Goal: Task Accomplishment & Management: Complete application form

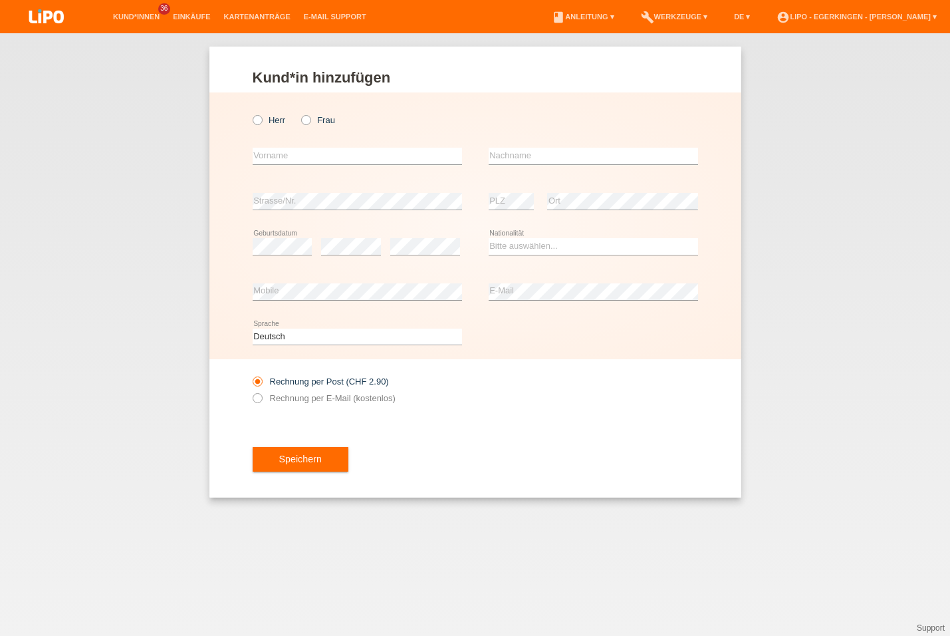
click at [250, 113] on icon at bounding box center [250, 113] width 0 height 0
click at [261, 120] on input "Herr" at bounding box center [257, 119] width 9 height 9
radio input "true"
click at [292, 154] on input "text" at bounding box center [357, 156] width 209 height 17
type input "[PERSON_NAME]"
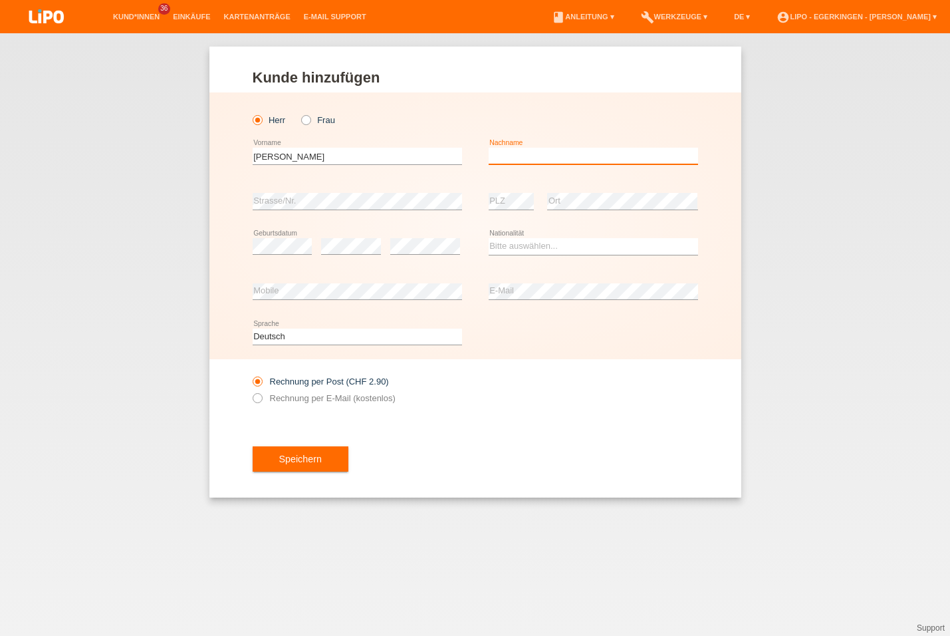
click at [555, 158] on input "text" at bounding box center [593, 156] width 209 height 17
type input "Naimi"
click at [535, 251] on select "Bitte auswählen... Schweiz Deutschland Liechtenstein Österreich ------------ Af…" at bounding box center [593, 246] width 209 height 16
select select "AF"
click at [0, 0] on option "Afghanistan" at bounding box center [0, 0] width 0 height 0
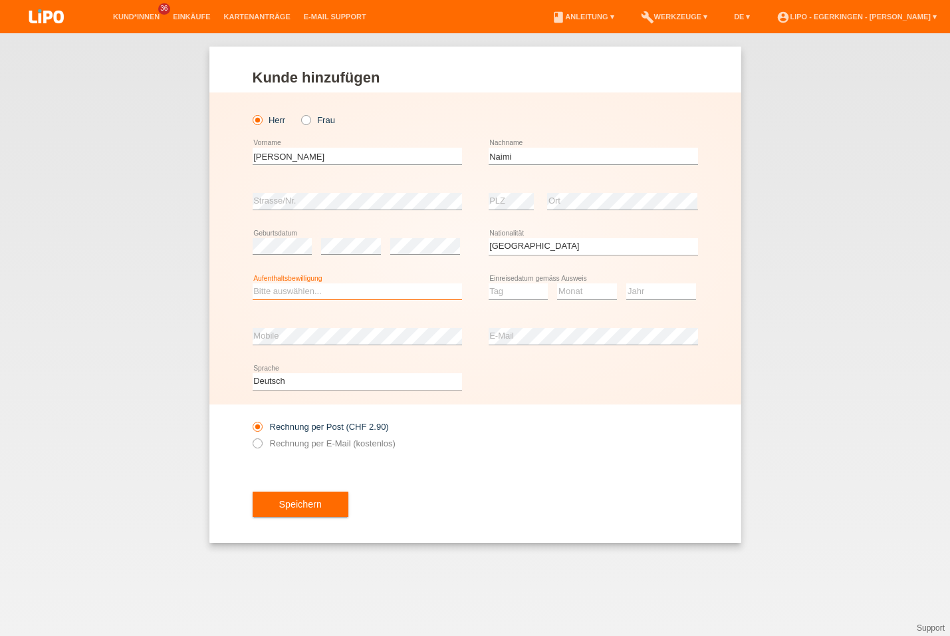
click at [305, 286] on select "Bitte auswählen... C B B - Flüchtlingsstatus Andere" at bounding box center [357, 291] width 209 height 16
select select "B"
click at [0, 0] on option "B" at bounding box center [0, 0] width 0 height 0
click at [495, 291] on select "Tag 01 02 03 04 05 06 07 08 09 10 11" at bounding box center [519, 291] width 60 height 16
select select "09"
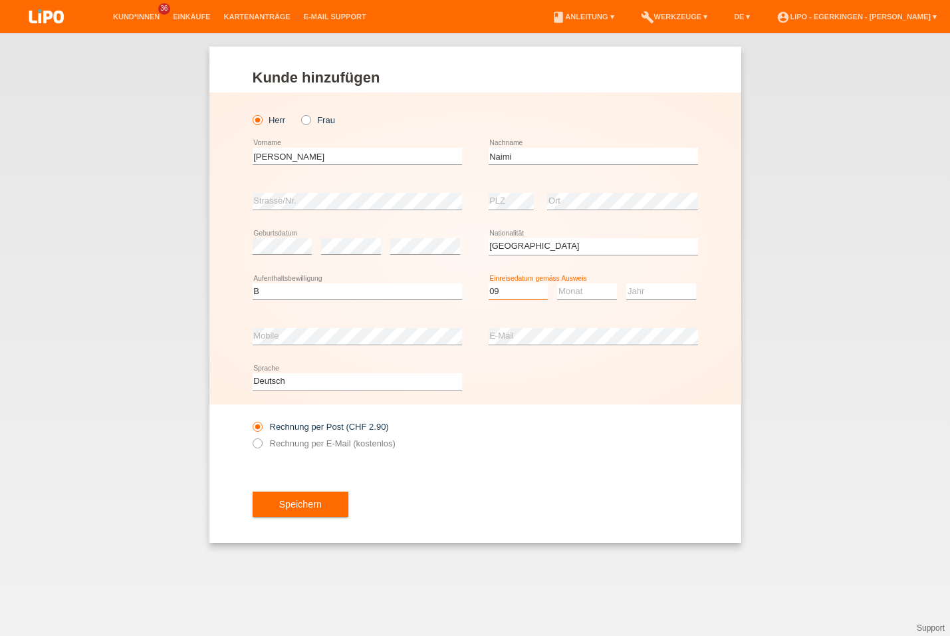
click at [0, 0] on option "09" at bounding box center [0, 0] width 0 height 0
click at [588, 290] on select "Monat 01 02 03 04 05 06 07 08 09 10 11" at bounding box center [587, 291] width 60 height 16
select select "06"
click at [0, 0] on option "06" at bounding box center [0, 0] width 0 height 0
click at [643, 290] on select "Jahr 2025 2024 2023 2022 2021 2020 2019 2018 2017 2016 2015 2014 2013 2012 2011…" at bounding box center [661, 291] width 70 height 16
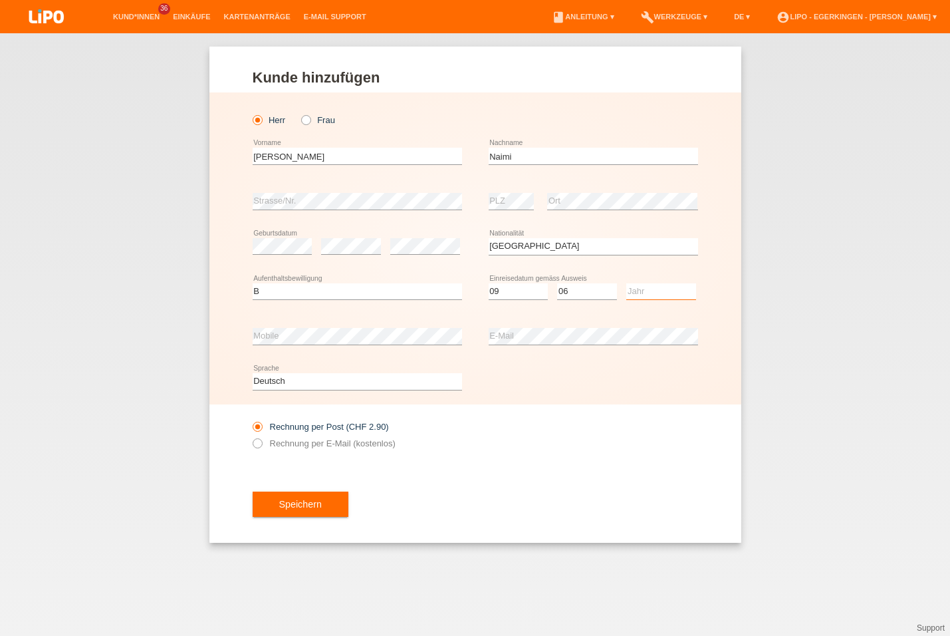
select select "2016"
click at [0, 0] on option "2016" at bounding box center [0, 0] width 0 height 0
click at [313, 446] on label "Rechnung per E-Mail (kostenlos)" at bounding box center [324, 443] width 143 height 10
click at [261, 446] on input "Rechnung per E-Mail (kostenlos)" at bounding box center [257, 446] width 9 height 17
radio input "true"
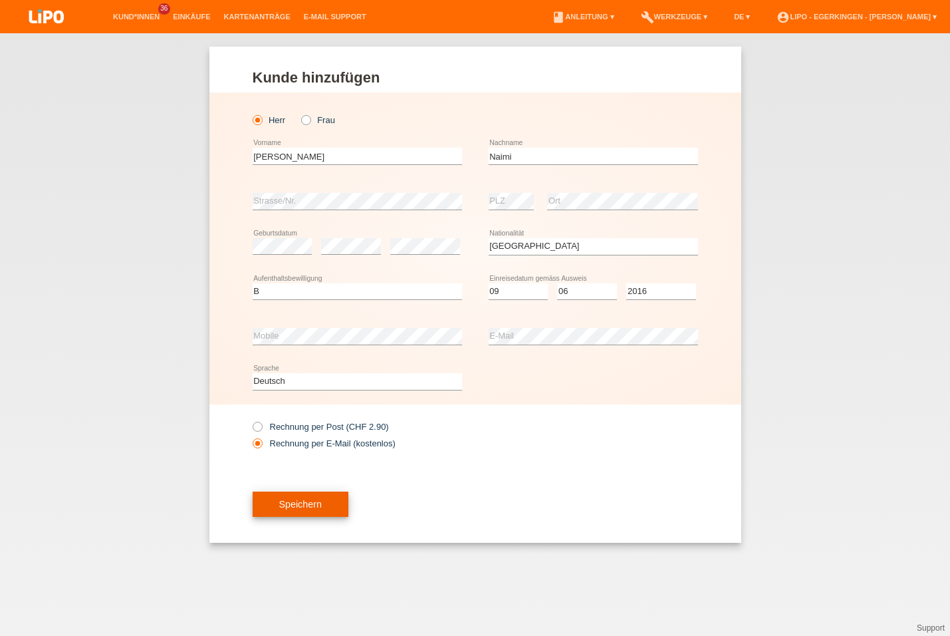
click at [302, 497] on button "Speichern" at bounding box center [301, 503] width 96 height 25
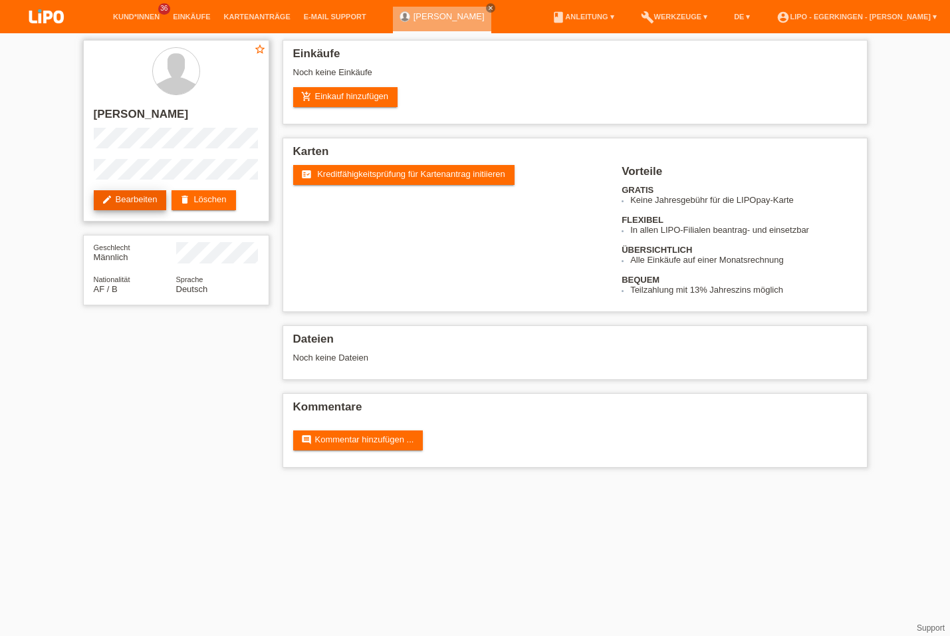
click at [132, 205] on link "edit Bearbeiten" at bounding box center [130, 200] width 73 height 20
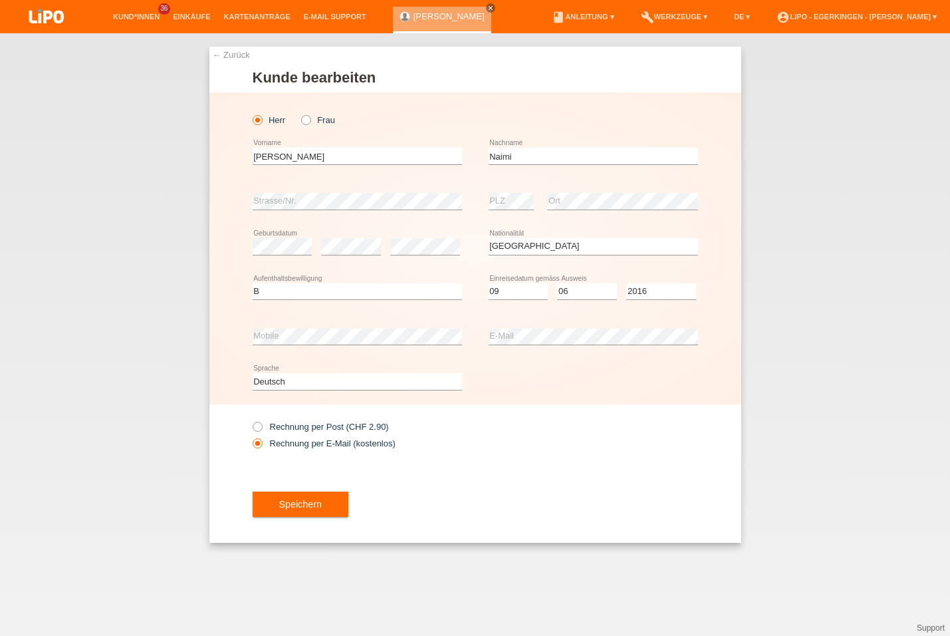
select select "AF"
select select "B"
select select "09"
select select "06"
select select "2016"
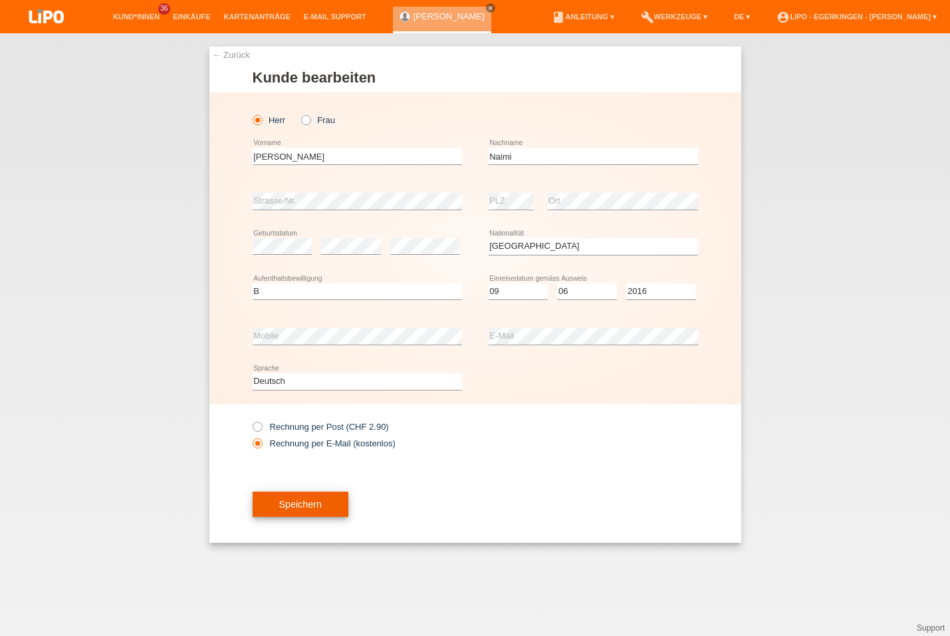
click at [304, 505] on button "Speichern" at bounding box center [301, 503] width 96 height 25
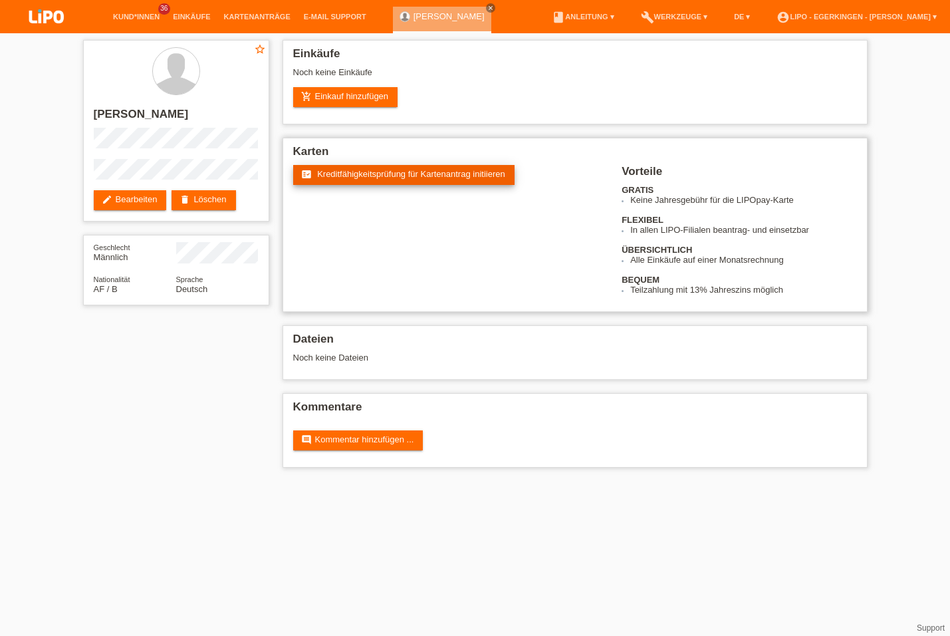
click at [442, 174] on span "Kreditfähigkeitsprüfung für Kartenantrag initiieren" at bounding box center [411, 174] width 188 height 10
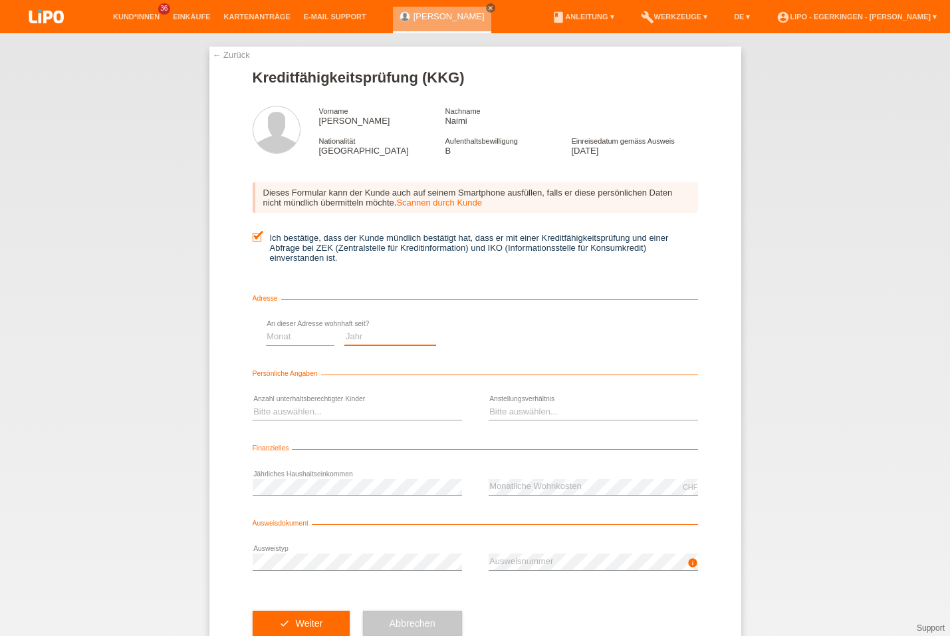
click at [436, 338] on select "Jahr 2025 2024 2023 2022 2021 2020 2019 2018 2017 2016 2015 2014 2013 2012 2011…" at bounding box center [390, 337] width 92 height 16
select select "2021"
click at [0, 0] on option "2021" at bounding box center [0, 0] width 0 height 0
click at [543, 342] on select "Monat 01 02 03 04 05 06 07 08 09 10" at bounding box center [523, 337] width 69 height 16
click at [0, 0] on option "01" at bounding box center [0, 0] width 0 height 0
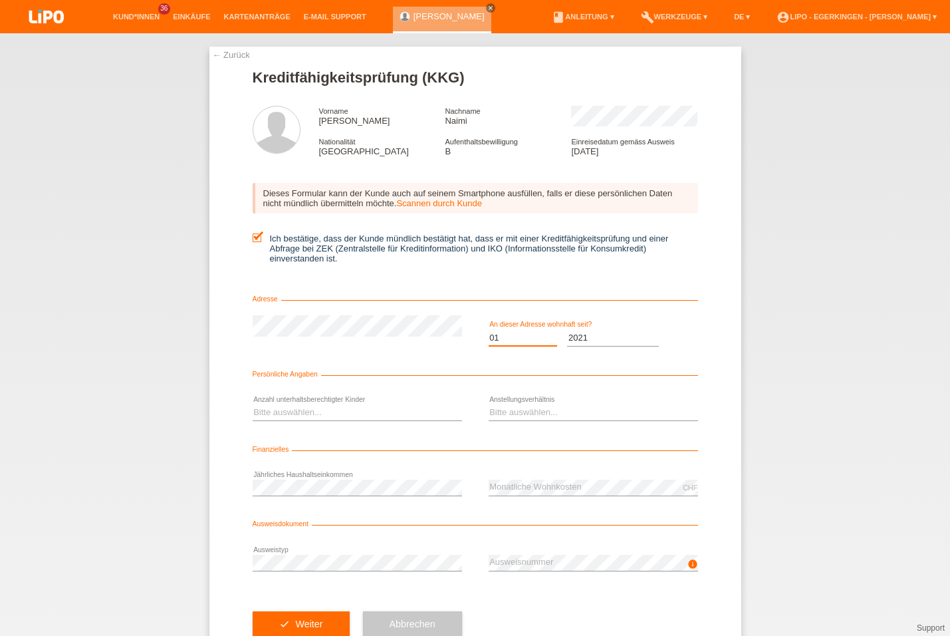
click at [523, 339] on select "Monat 01 02 03 04 05 06 07 08 09 10" at bounding box center [523, 337] width 69 height 16
select select "06"
click at [0, 0] on option "06" at bounding box center [0, 0] width 0 height 0
click at [348, 409] on select "Bitte auswählen... 0 1 2 3 4 5 6 7 8 9" at bounding box center [357, 412] width 209 height 16
select select "2"
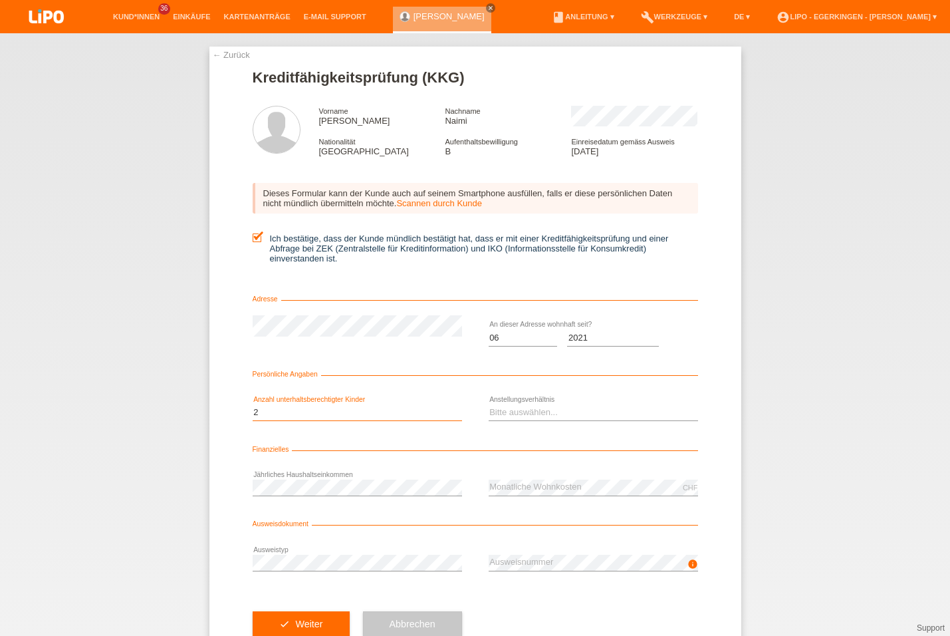
click at [0, 0] on option "2" at bounding box center [0, 0] width 0 height 0
click at [573, 414] on select "Bitte auswählen... Unbefristet Befristet Lehrling/Student Pensioniert Nicht arb…" at bounding box center [593, 412] width 209 height 16
select select "UNLIMITED"
click at [0, 0] on option "Unbefristet" at bounding box center [0, 0] width 0 height 0
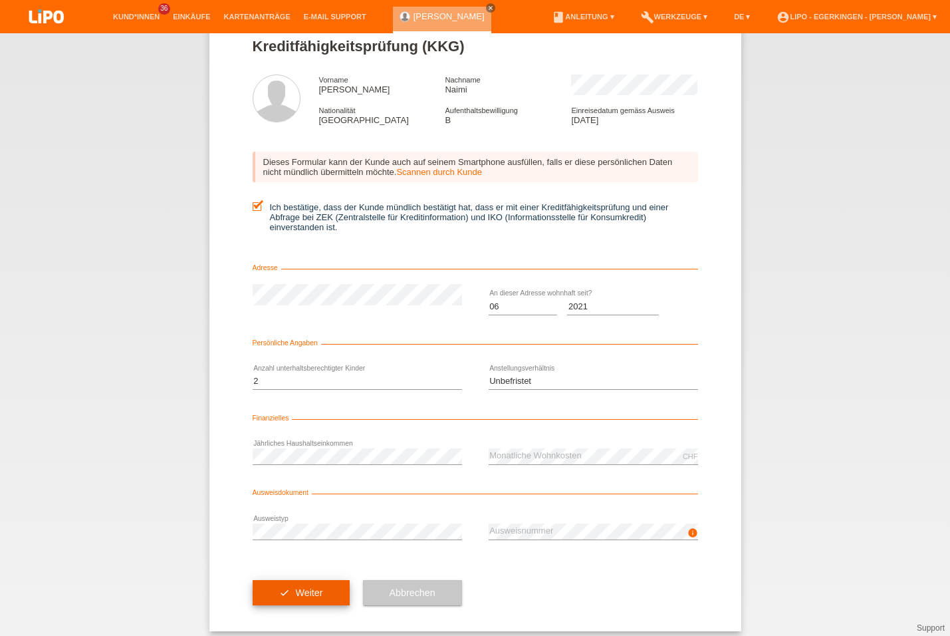
click at [331, 603] on button "check Weiter" at bounding box center [301, 592] width 97 height 25
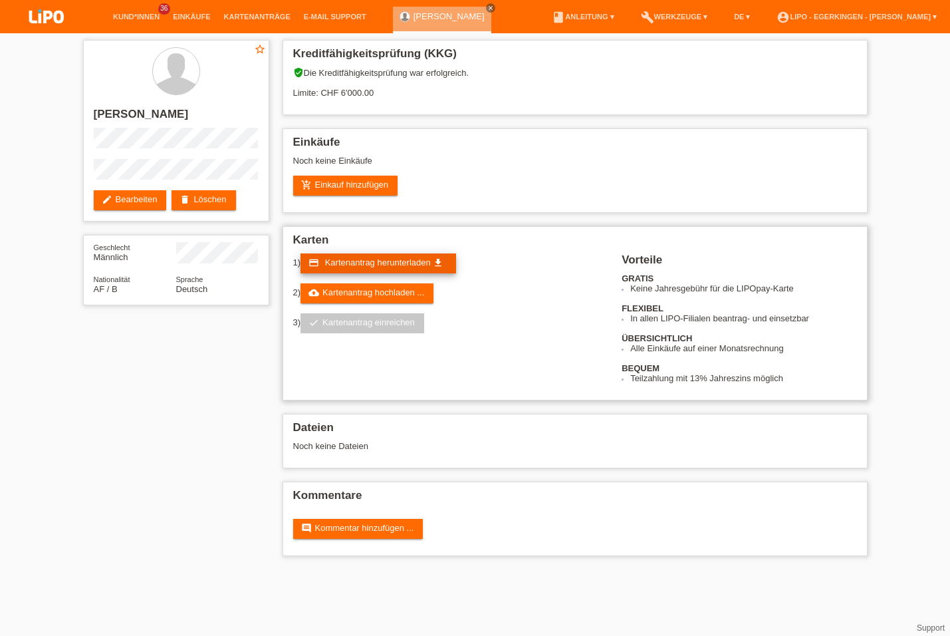
click at [406, 267] on span "Kartenantrag herunterladen" at bounding box center [378, 262] width 106 height 10
click at [394, 294] on link "cloud_upload Kartenantrag hochladen ..." at bounding box center [367, 293] width 133 height 20
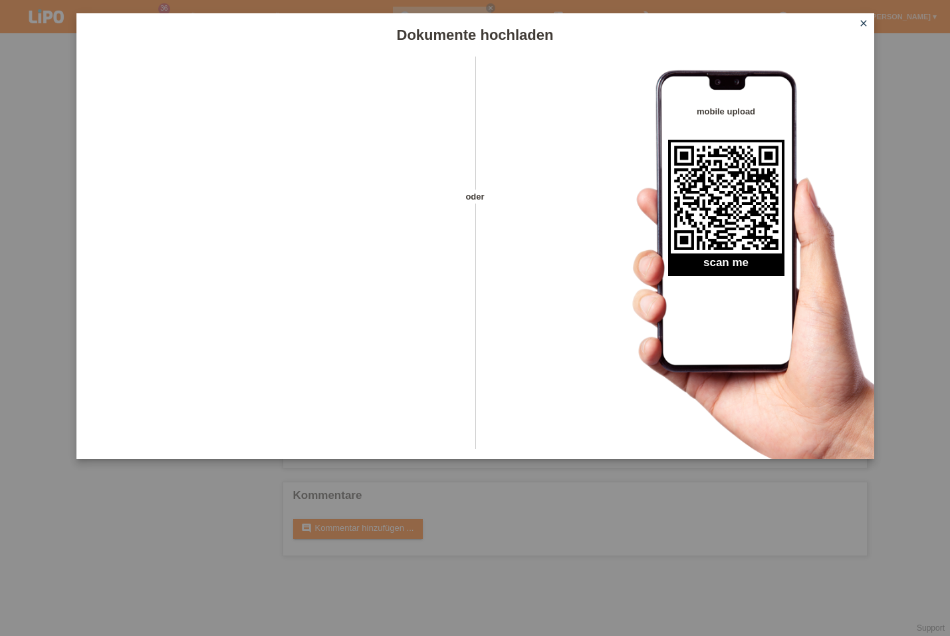
click at [862, 27] on icon "close" at bounding box center [864, 23] width 11 height 11
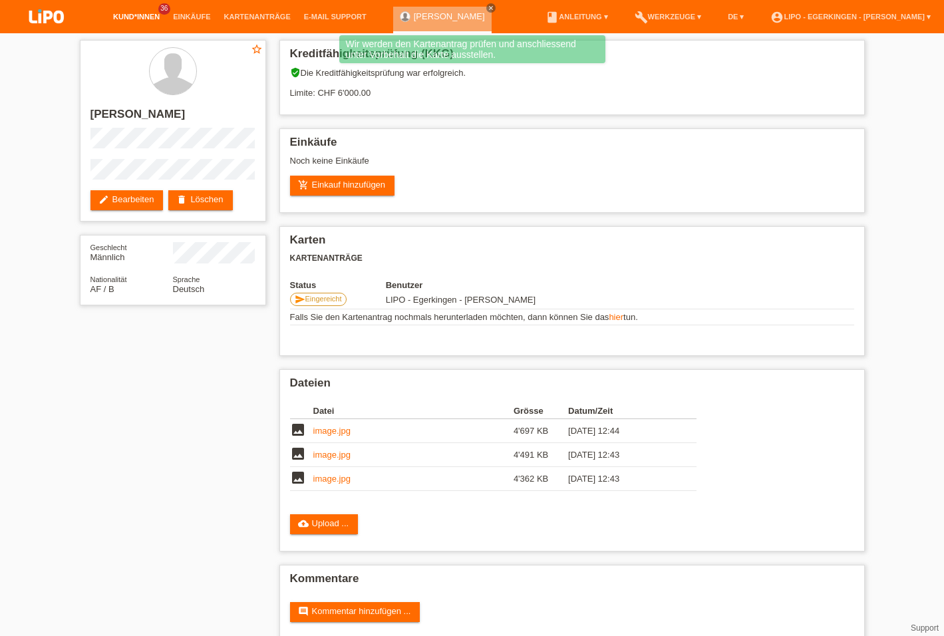
click at [144, 13] on link "Kund*innen" at bounding box center [136, 17] width 60 height 8
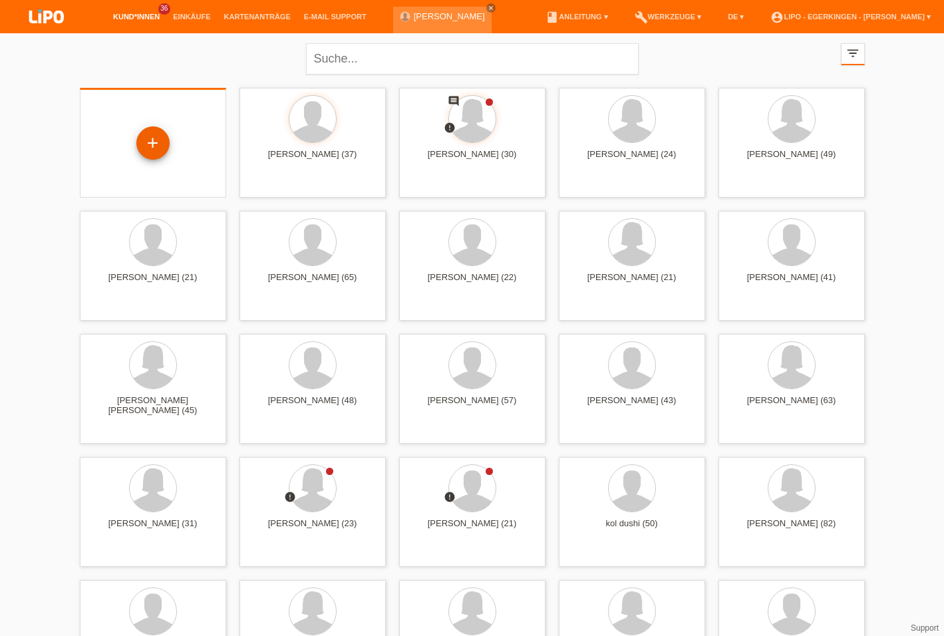
click at [148, 145] on div "+" at bounding box center [153, 143] width 32 height 23
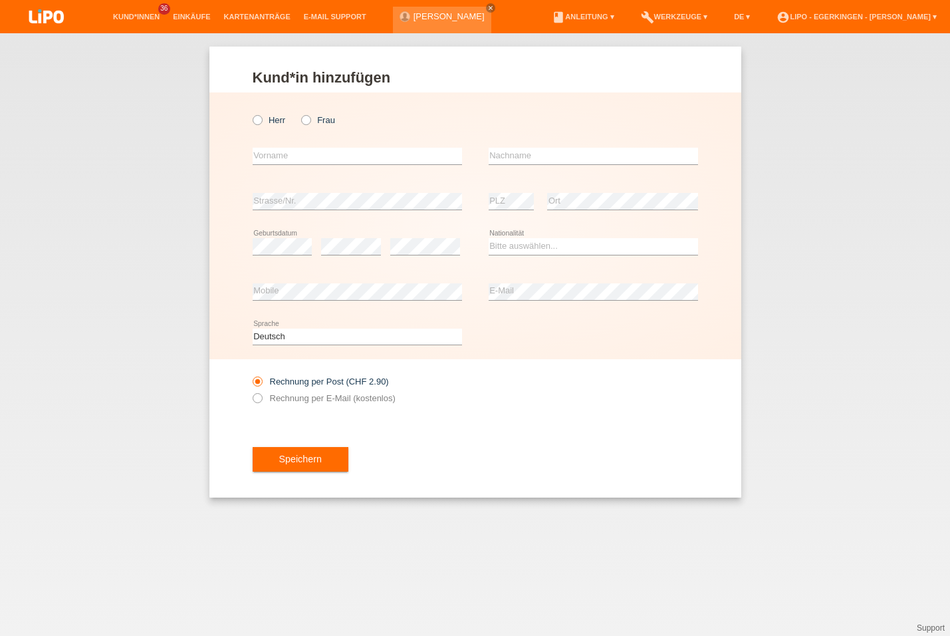
click at [299, 113] on icon at bounding box center [299, 113] width 0 height 0
click at [310, 123] on input "Frau" at bounding box center [305, 119] width 9 height 9
radio input "true"
click at [300, 154] on input "text" at bounding box center [357, 156] width 209 height 17
click at [651, 159] on input "text" at bounding box center [593, 156] width 209 height 17
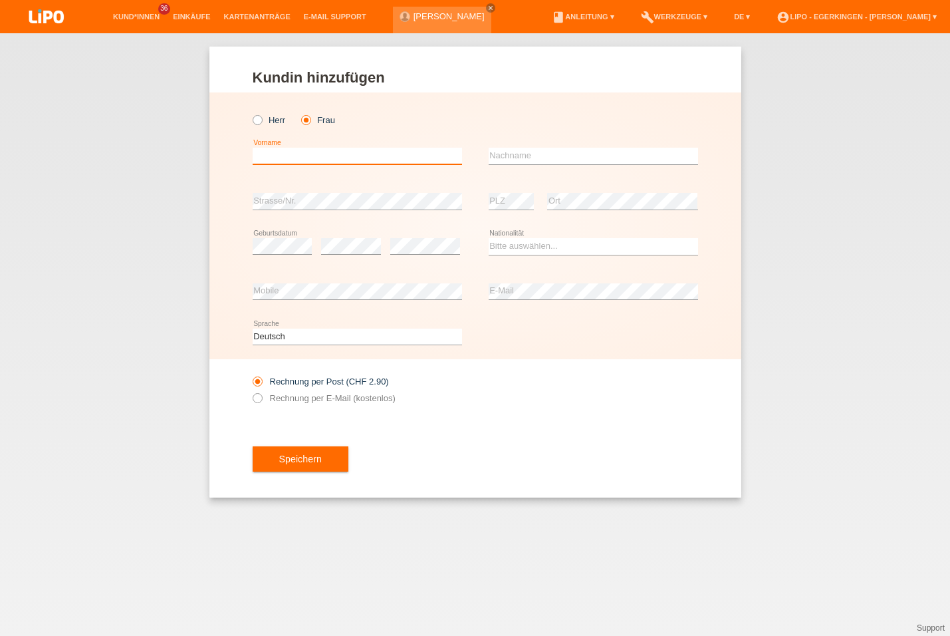
click at [402, 158] on input "text" at bounding box center [357, 156] width 209 height 17
click at [326, 157] on input "Shafiqe" at bounding box center [357, 156] width 209 height 17
type input "Shafiqa"
click at [543, 151] on input "text" at bounding box center [593, 156] width 209 height 17
type input "Shojaee"
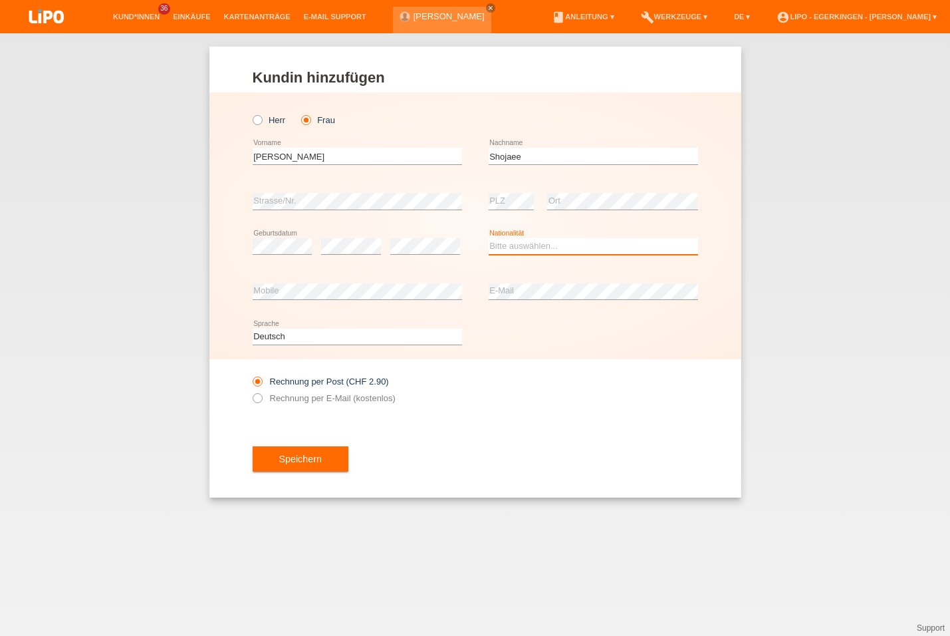
click at [524, 247] on select "Bitte auswählen... Schweiz Deutschland Liechtenstein Österreich ------------ Af…" at bounding box center [593, 246] width 209 height 16
select select "AF"
click at [0, 0] on option "Afghanistan" at bounding box center [0, 0] width 0 height 0
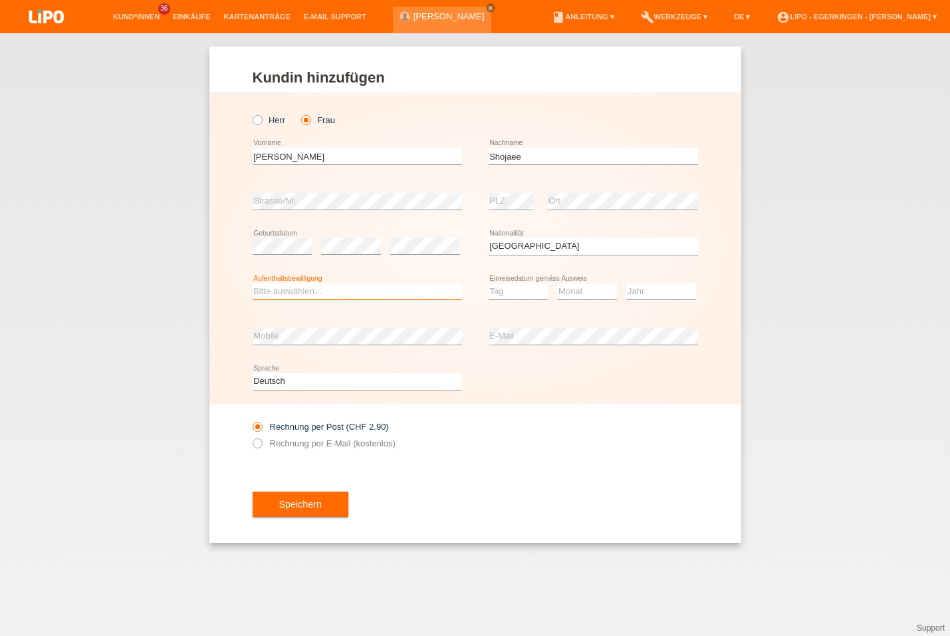
click at [316, 291] on select "Bitte auswählen... C B B - Flüchtlingsstatus Andere" at bounding box center [357, 291] width 209 height 16
select select "B"
click at [0, 0] on option "B" at bounding box center [0, 0] width 0 height 0
click at [521, 294] on select "Tag 01 02 03 04 05 06 07 08 09 10 11" at bounding box center [519, 291] width 60 height 16
select select "23"
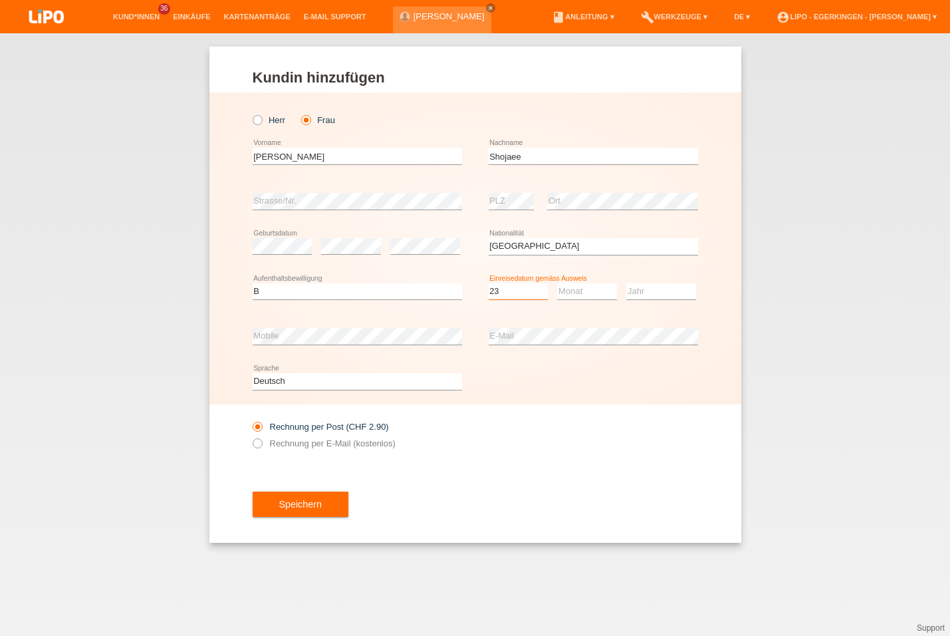
click at [0, 0] on option "23" at bounding box center [0, 0] width 0 height 0
click at [583, 286] on select "Monat 01 02 03 04 05 06 07 08 09 10 11" at bounding box center [587, 291] width 60 height 16
select select "09"
click at [0, 0] on option "09" at bounding box center [0, 0] width 0 height 0
click at [643, 289] on select "Jahr 2025 2024 2023 2022 2021 2020 2019 2018 2017 2016 2015 2014 2013 2012 2011…" at bounding box center [661, 291] width 70 height 16
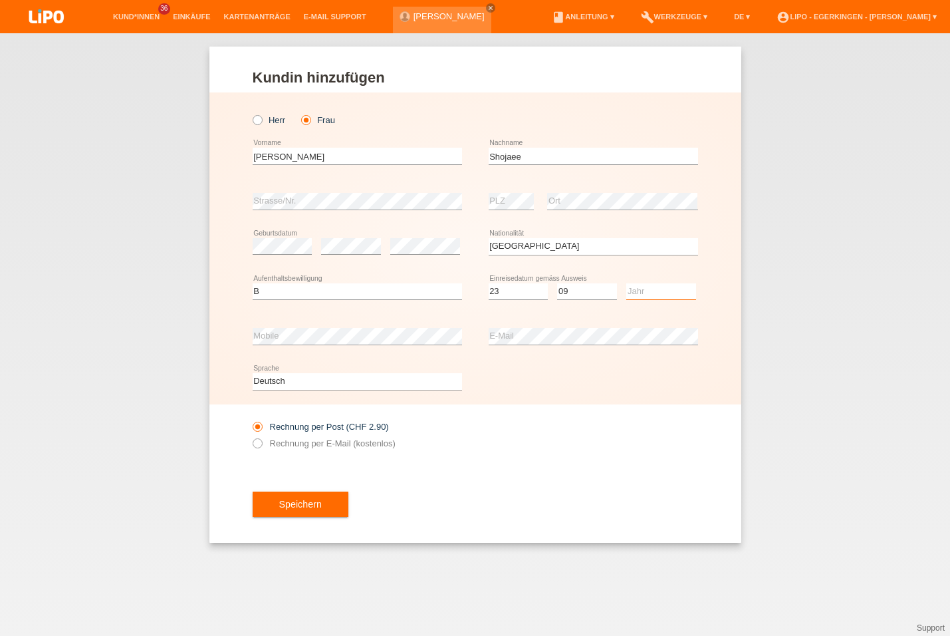
select select "2023"
click at [0, 0] on option "2023" at bounding box center [0, 0] width 0 height 0
click at [250, 436] on icon at bounding box center [250, 436] width 0 height 0
click at [261, 442] on input "Rechnung per E-Mail (kostenlos)" at bounding box center [257, 446] width 9 height 17
radio input "true"
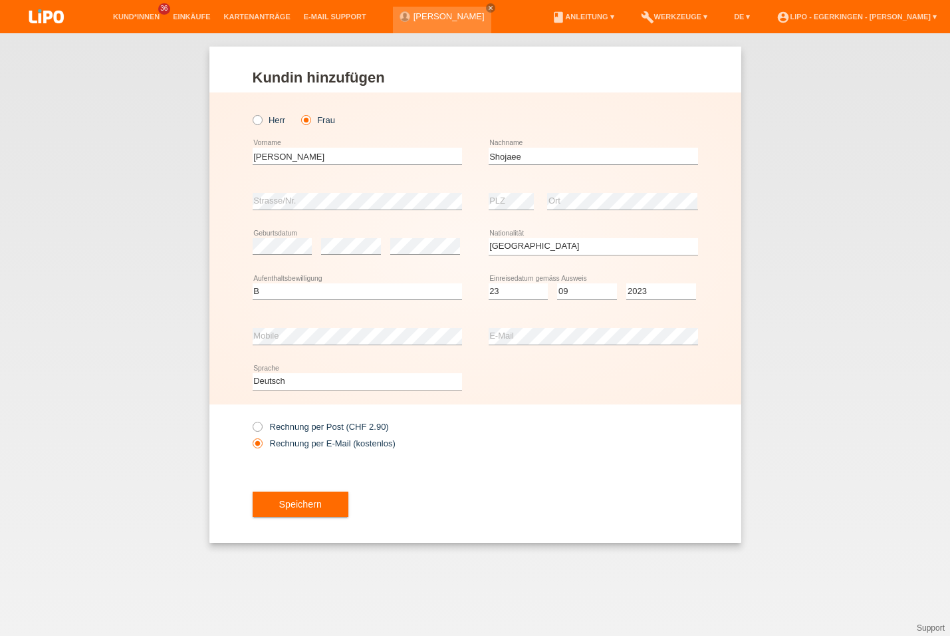
drag, startPoint x: 279, startPoint y: 504, endPoint x: 335, endPoint y: 444, distance: 82.3
click at [280, 505] on button "Speichern" at bounding box center [301, 503] width 96 height 25
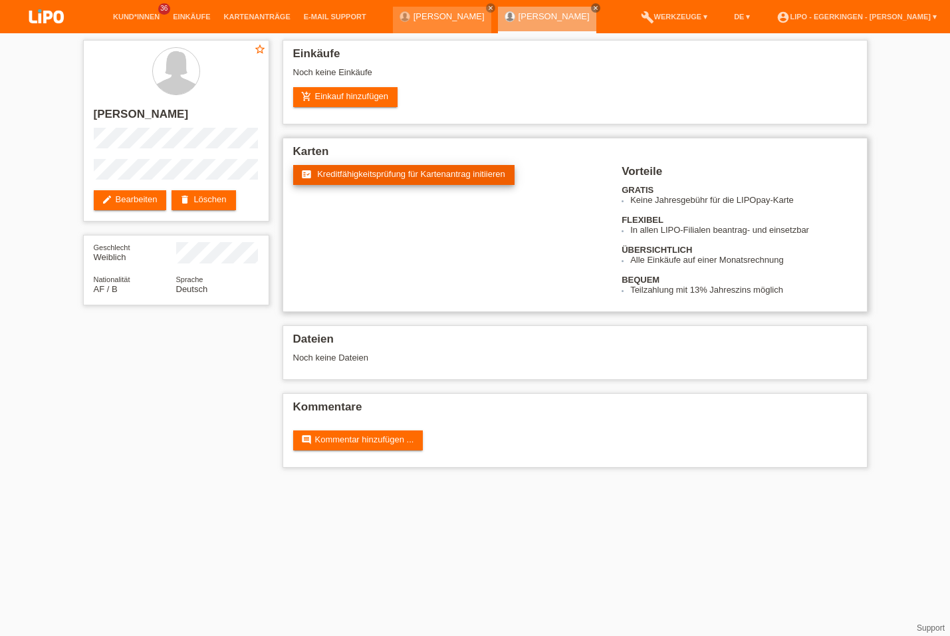
click at [458, 179] on span "Kreditfähigkeitsprüfung für Kartenantrag initiieren" at bounding box center [411, 174] width 188 height 10
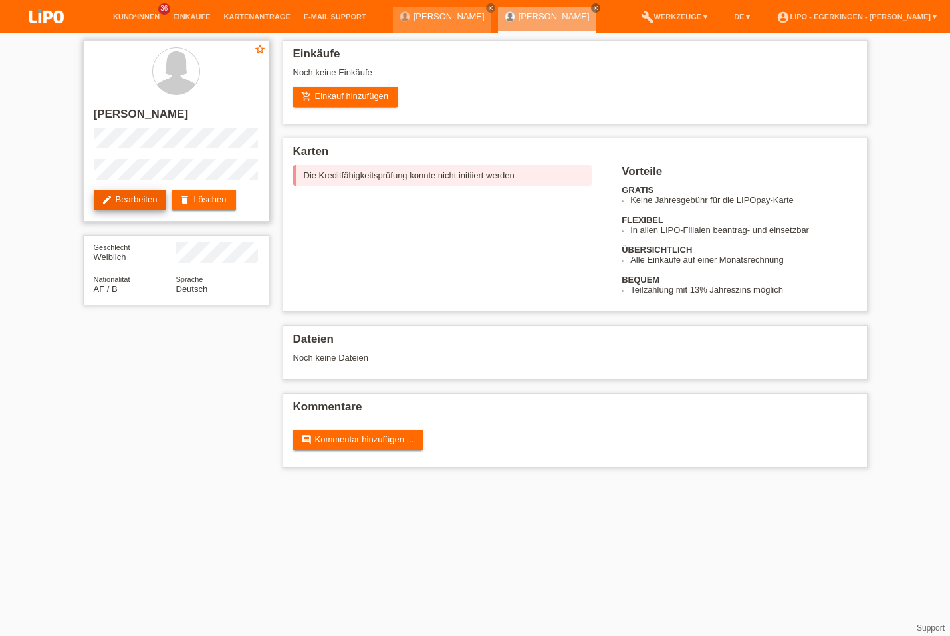
click at [158, 201] on link "edit Bearbeiten" at bounding box center [130, 200] width 73 height 20
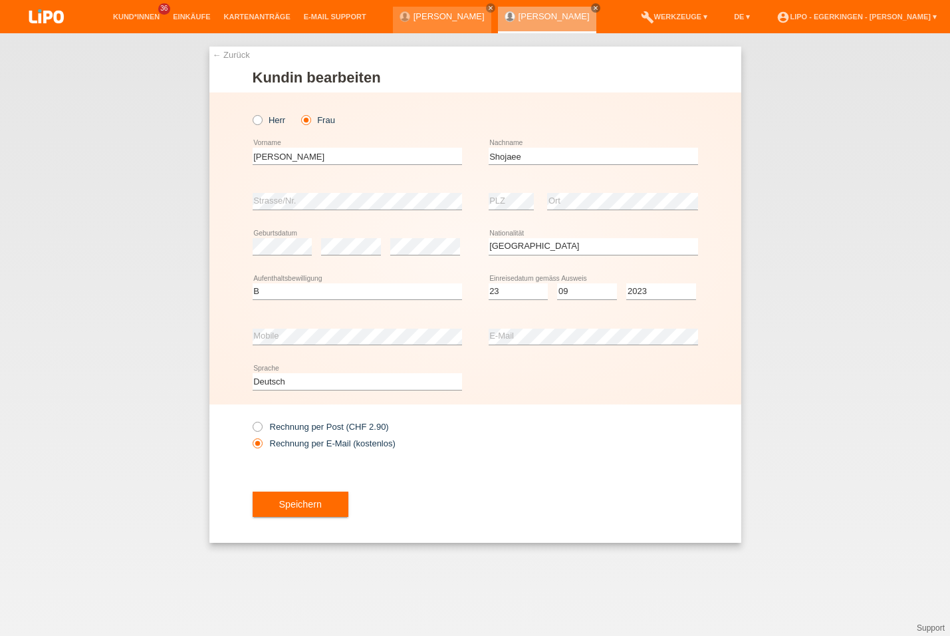
select select "AF"
select select "B"
select select "23"
select select "09"
select select "2023"
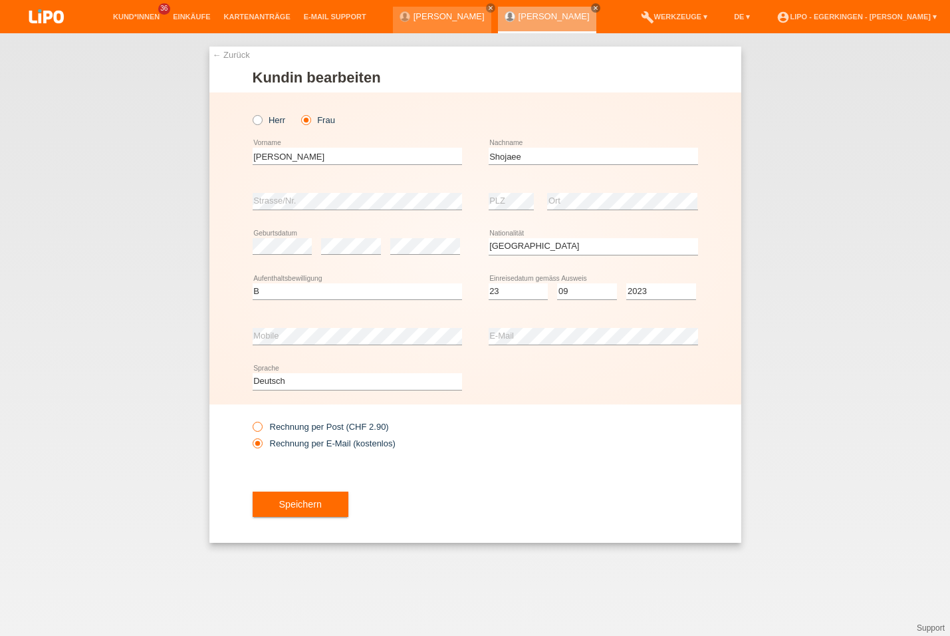
click at [374, 430] on label "Rechnung per Post (CHF 2.90)" at bounding box center [321, 427] width 136 height 10
click at [261, 430] on input "Rechnung per Post (CHF 2.90)" at bounding box center [257, 430] width 9 height 17
radio input "true"
click at [343, 510] on button "Speichern" at bounding box center [301, 503] width 96 height 25
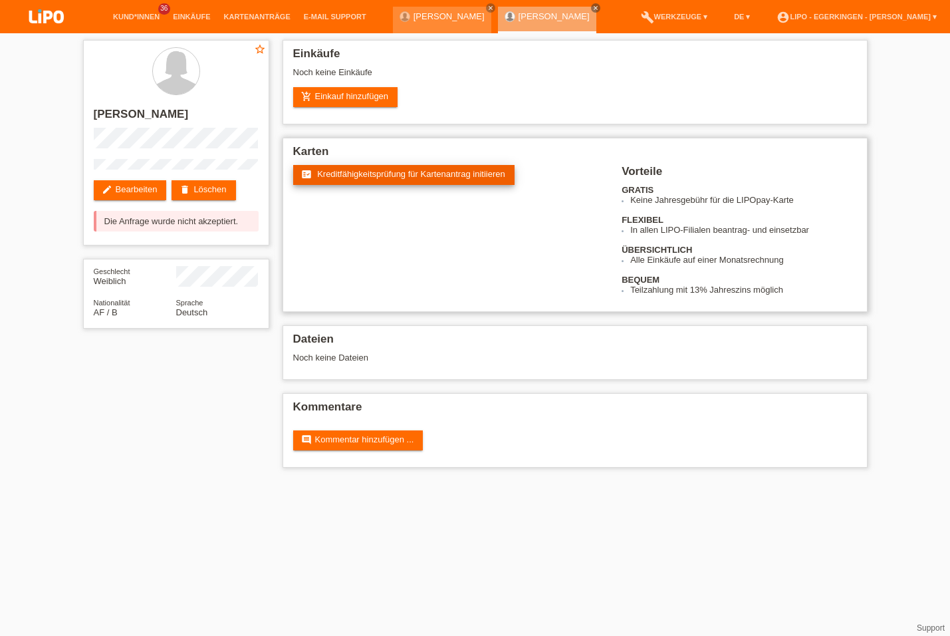
click at [375, 178] on span "Kreditfähigkeitsprüfung für Kartenantrag initiieren" at bounding box center [411, 174] width 188 height 10
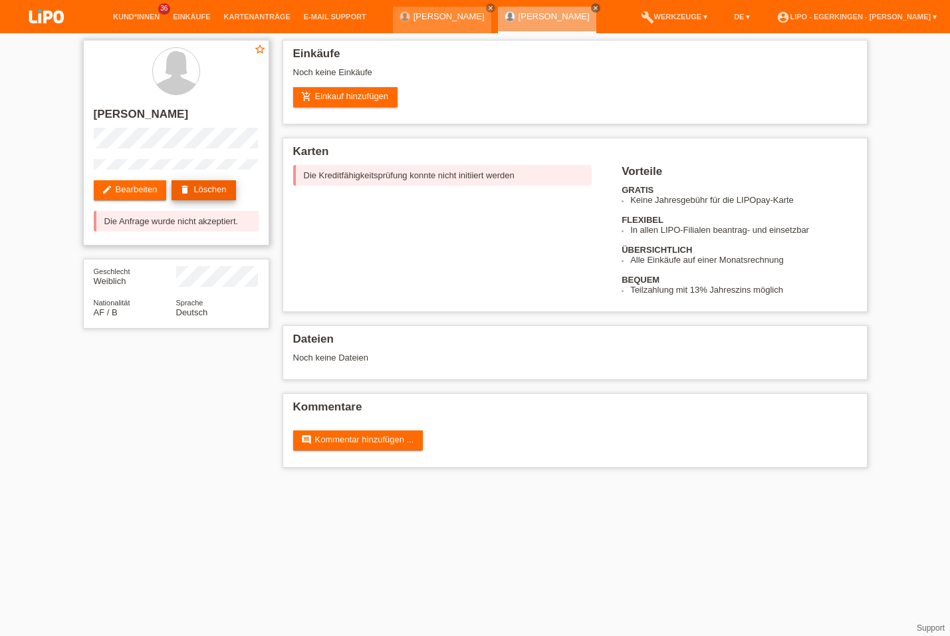
click at [198, 192] on link "delete Löschen" at bounding box center [204, 190] width 64 height 20
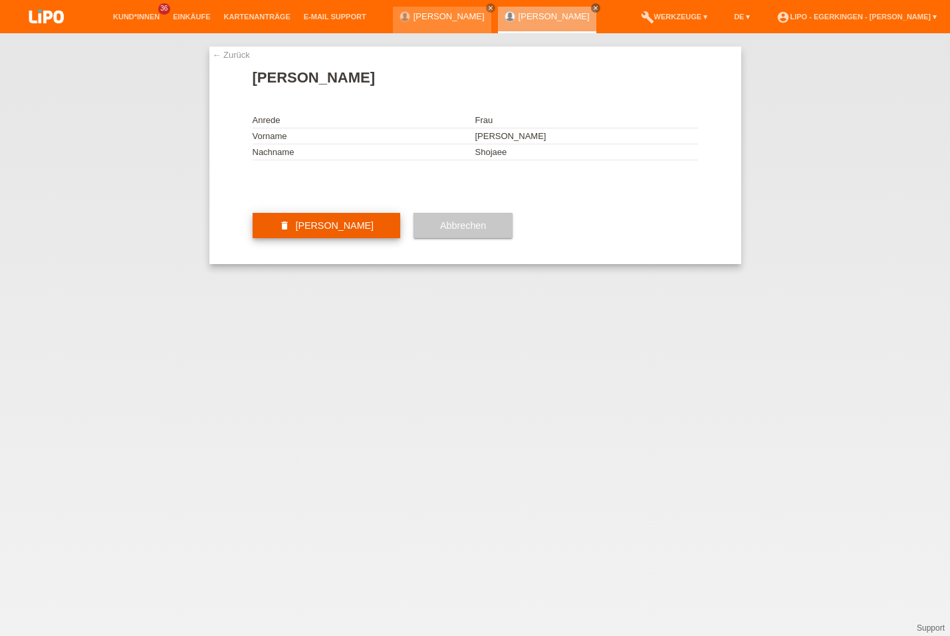
click at [356, 238] on button "delete [PERSON_NAME]" at bounding box center [327, 225] width 148 height 25
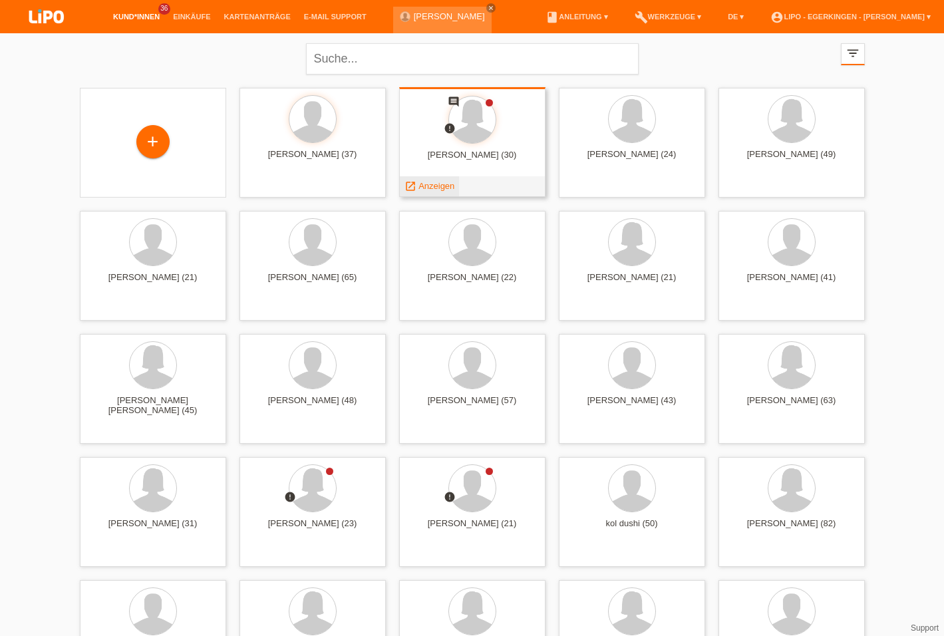
click at [434, 187] on span "Anzeigen" at bounding box center [436, 186] width 36 height 10
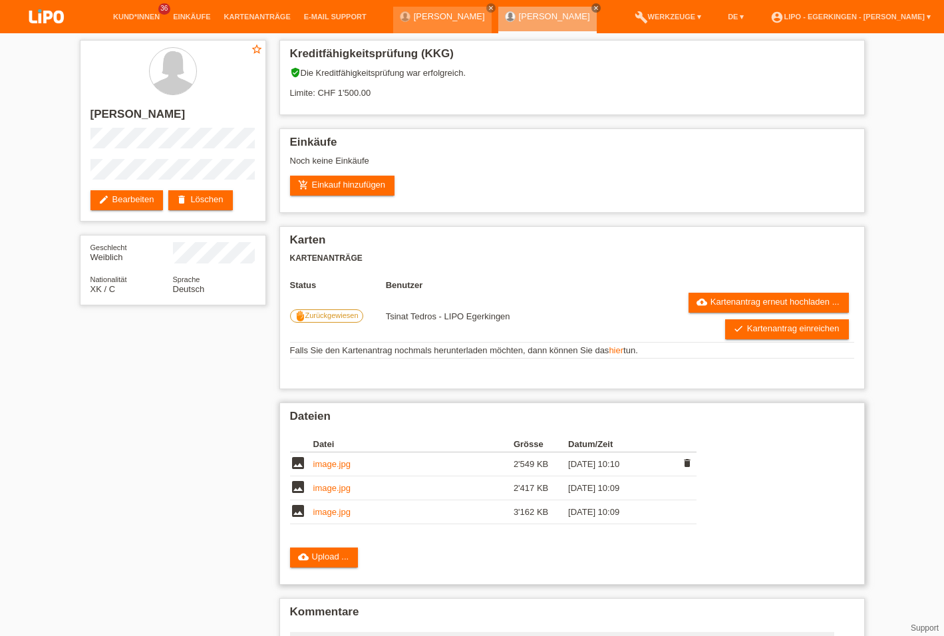
scroll to position [104, 0]
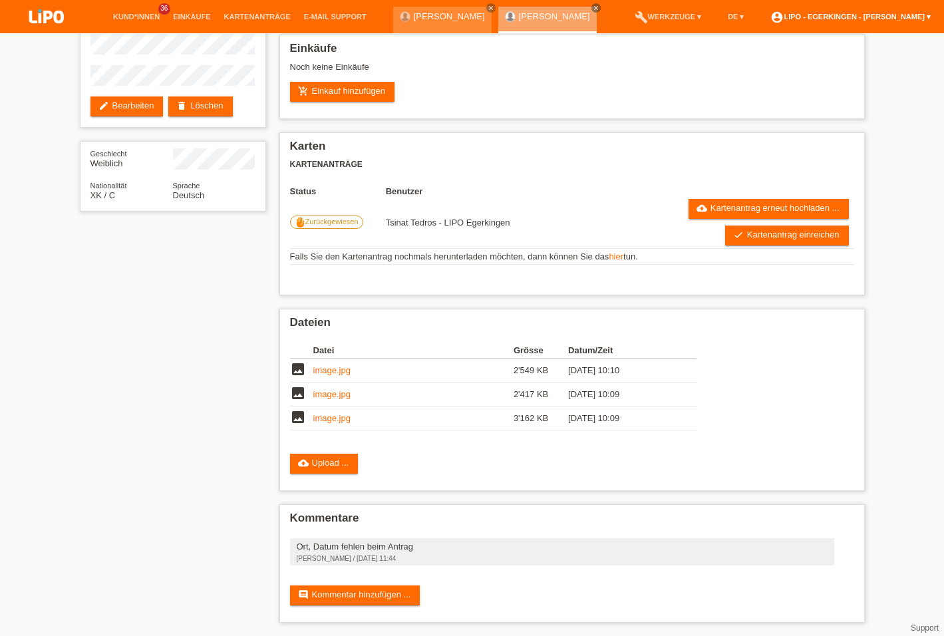
click at [877, 17] on link "account_circle LIPO - Egerkingen - Jenanan Kathiravelu ▾" at bounding box center [850, 17] width 174 height 8
